Goal: Find specific page/section: Find specific page/section

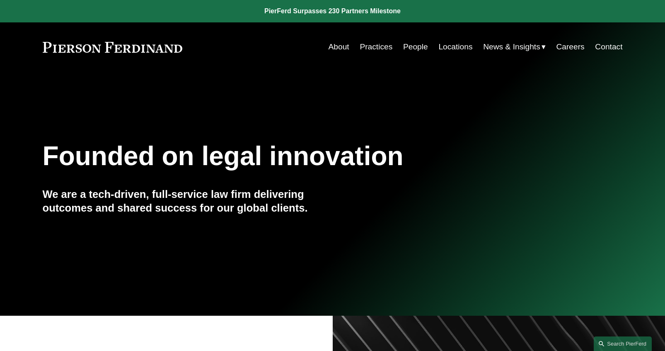
click at [416, 47] on link "People" at bounding box center [415, 47] width 25 height 16
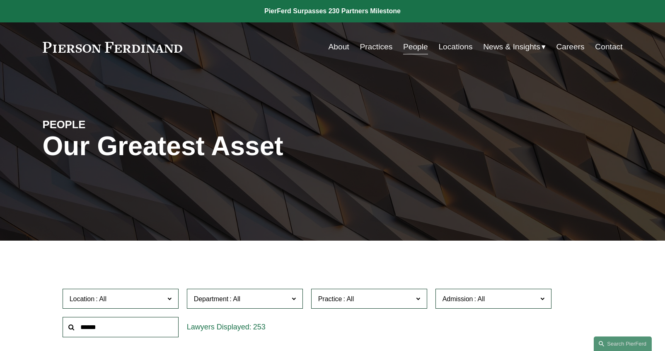
click at [117, 327] on input "text" at bounding box center [121, 327] width 116 height 20
type input "****"
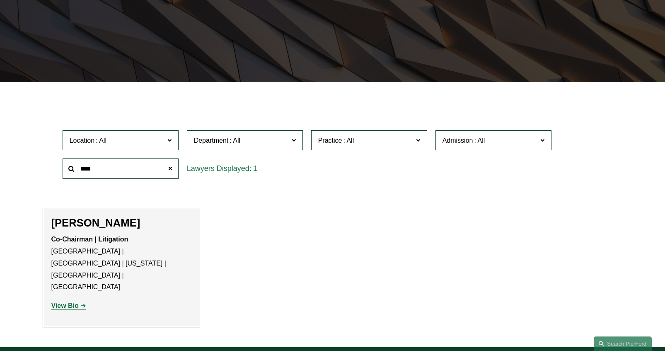
scroll to position [166, 0]
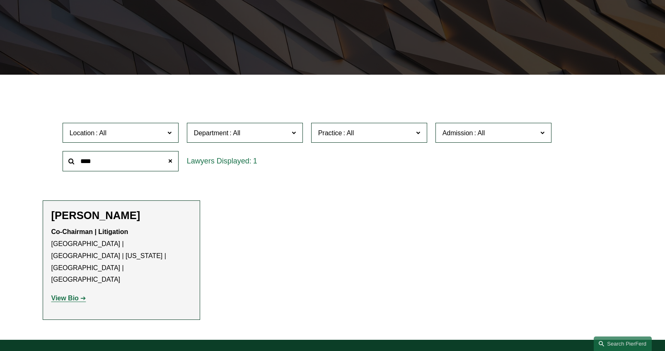
click at [165, 252] on p "Co-Chairman | Litigation [GEOGRAPHIC_DATA] | [GEOGRAPHIC_DATA] | [US_STATE] | […" at bounding box center [121, 256] width 140 height 60
click at [75, 294] on strong "View Bio" at bounding box center [64, 297] width 27 height 7
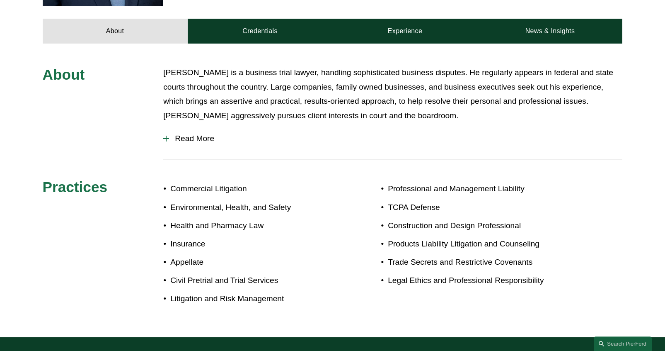
scroll to position [350, 0]
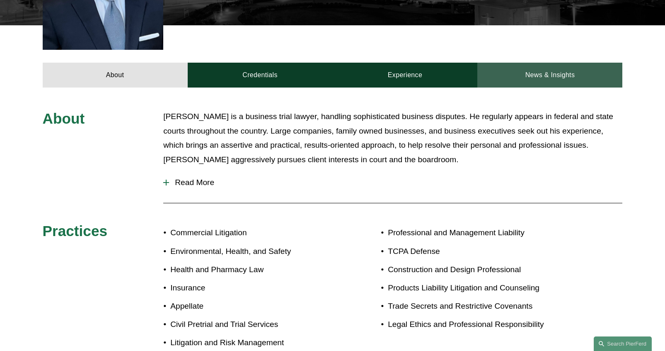
click at [533, 63] on link "News & Insights" at bounding box center [549, 75] width 145 height 25
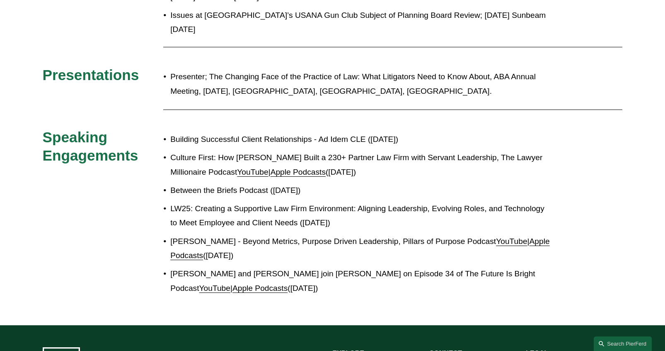
scroll to position [847, 0]
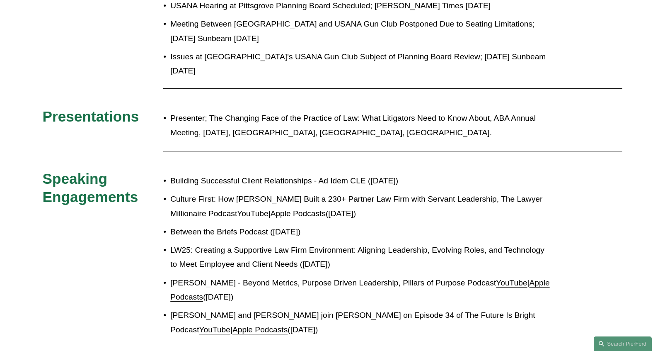
click at [256, 209] on link "YouTube" at bounding box center [252, 213] width 31 height 9
